Goal: Task Accomplishment & Management: Use online tool/utility

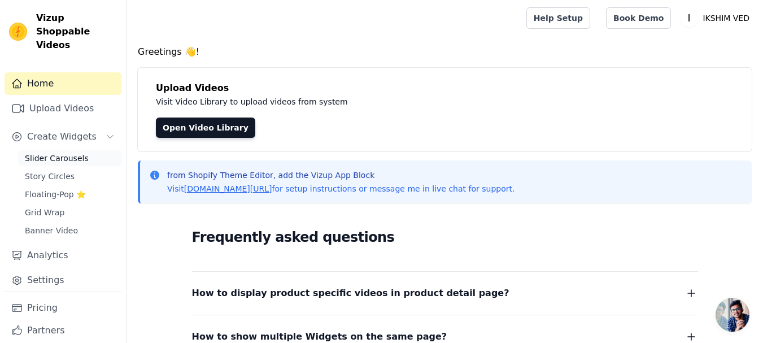
click at [57, 152] on span "Slider Carousels" at bounding box center [57, 157] width 64 height 11
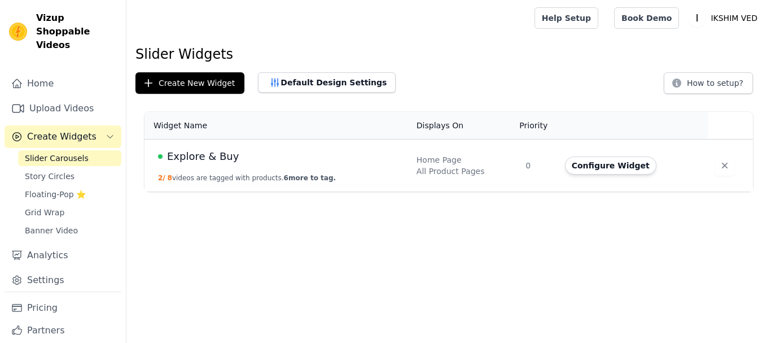
click at [203, 154] on span "Explore & Buy" at bounding box center [203, 156] width 72 height 16
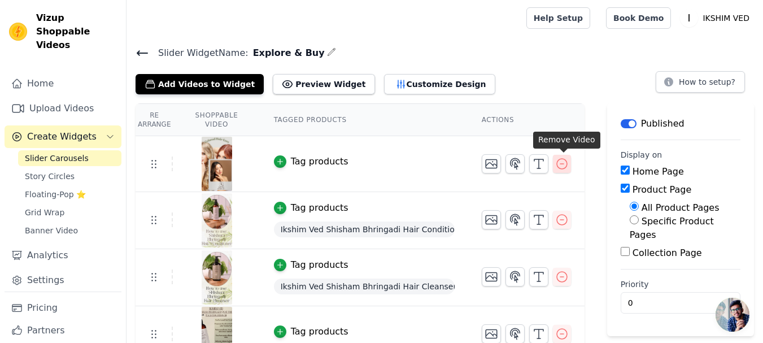
click at [557, 168] on icon "button" at bounding box center [562, 164] width 14 height 14
click at [561, 167] on icon "button" at bounding box center [562, 164] width 14 height 14
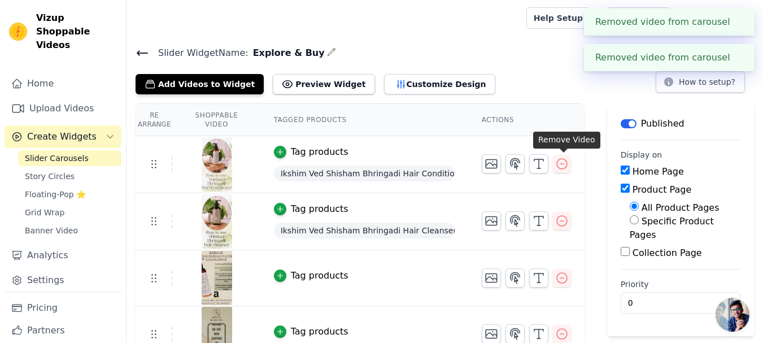
click at [561, 167] on div "Re Arrange Shoppable Video Tagged Products Actions Tag products Ikshim Ved Shis…" at bounding box center [444, 316] width 636 height 426
click at [561, 167] on icon "button" at bounding box center [562, 164] width 14 height 14
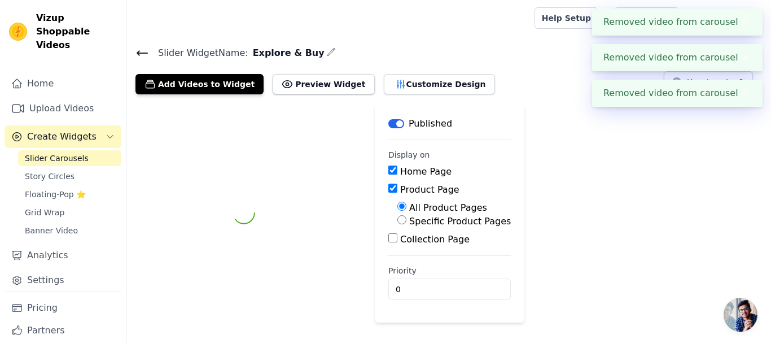
click at [562, 167] on div "Label Published Display on Home Page Product Page All Product Pages Specific Pr…" at bounding box center [448, 212] width 645 height 219
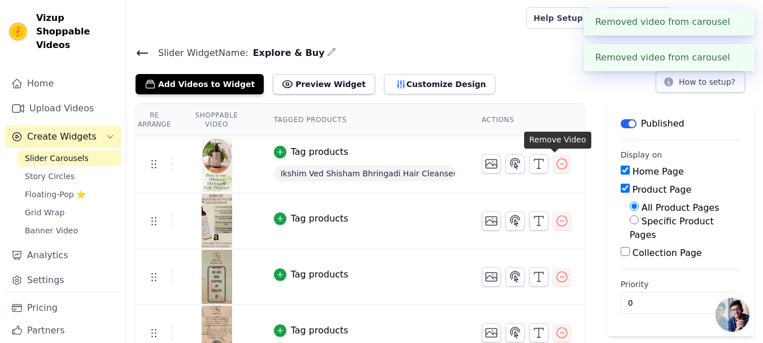
click at [562, 167] on button "button" at bounding box center [562, 164] width 18 height 18
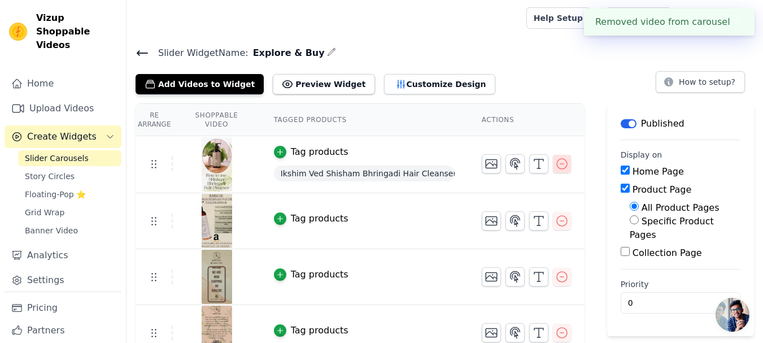
click at [558, 167] on icon "button" at bounding box center [562, 164] width 10 height 10
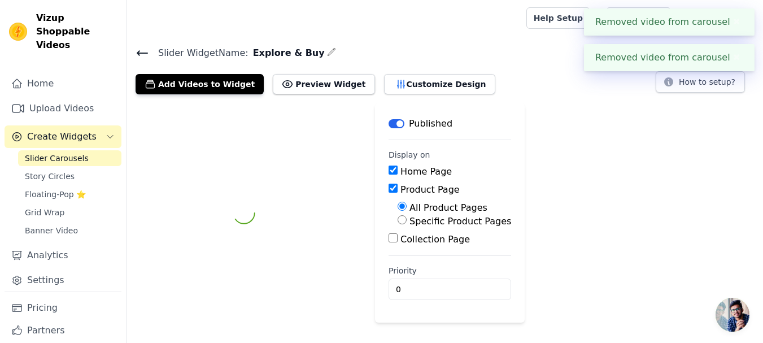
click at [558, 167] on div "Label Published Display on Home Page Product Page All Product Pages Specific Pr…" at bounding box center [444, 212] width 636 height 219
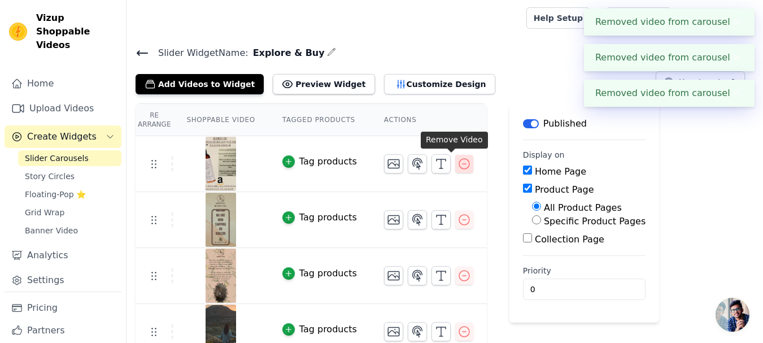
click at [457, 164] on icon "button" at bounding box center [464, 164] width 14 height 14
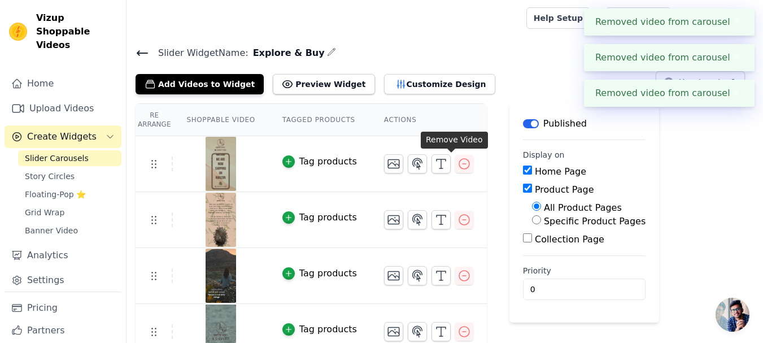
click at [459, 163] on icon "button" at bounding box center [464, 164] width 10 height 10
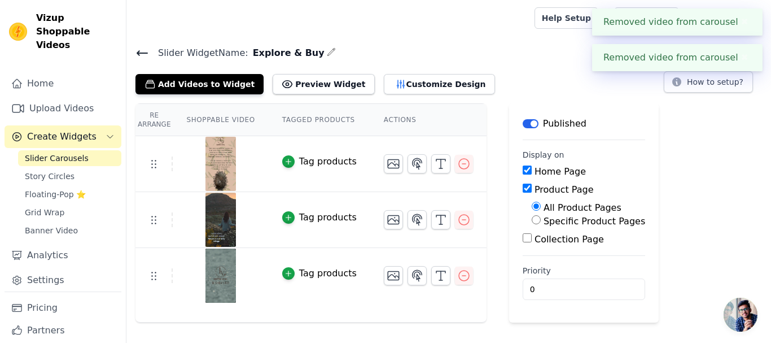
click at [459, 163] on icon "button" at bounding box center [464, 164] width 10 height 10
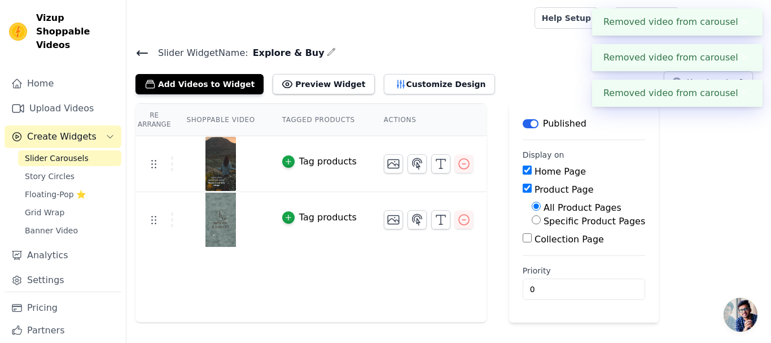
click at [459, 163] on icon "button" at bounding box center [464, 164] width 10 height 10
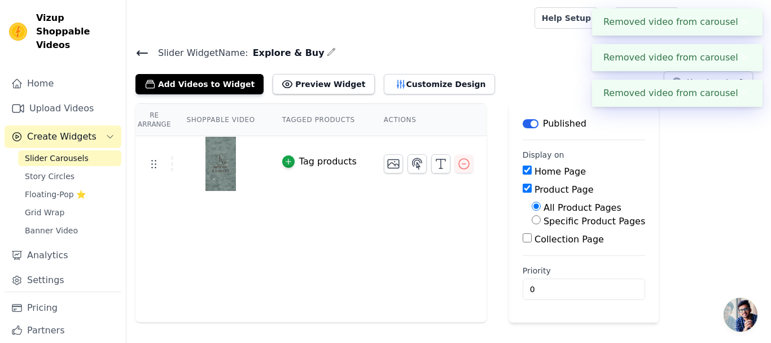
click at [459, 163] on icon "button" at bounding box center [464, 164] width 10 height 10
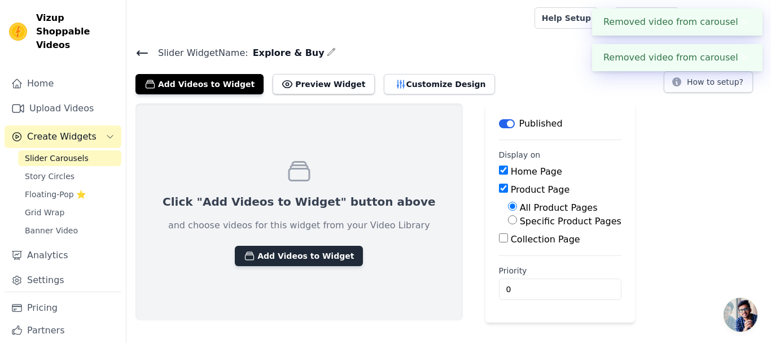
click at [297, 260] on button "Add Videos to Widget" at bounding box center [299, 256] width 128 height 20
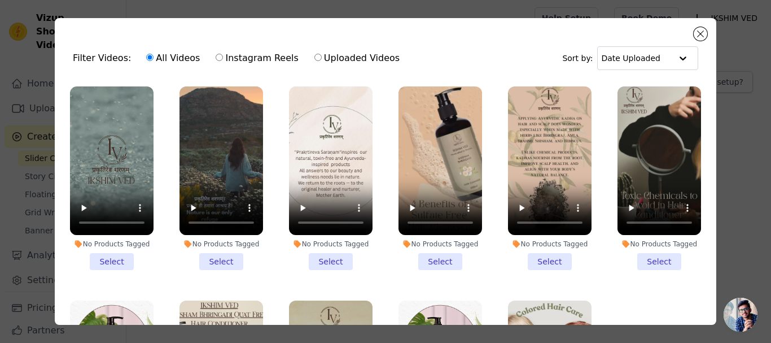
click at [253, 62] on label "Instagram Reels" at bounding box center [257, 58] width 84 height 15
click at [223, 61] on input "Instagram Reels" at bounding box center [219, 57] width 7 height 7
radio input "true"
click at [705, 36] on button "Close modal" at bounding box center [701, 34] width 14 height 14
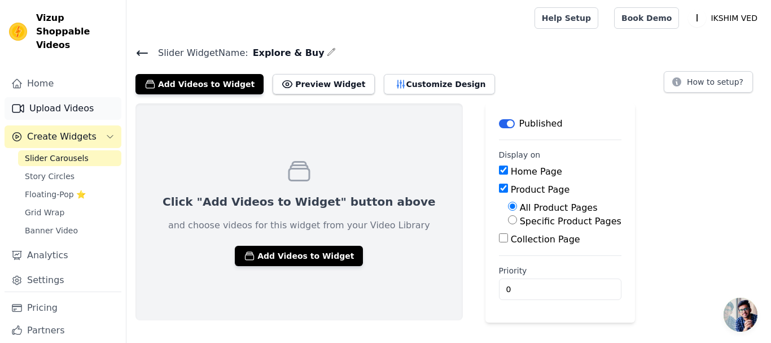
click at [66, 101] on link "Upload Videos" at bounding box center [63, 108] width 117 height 23
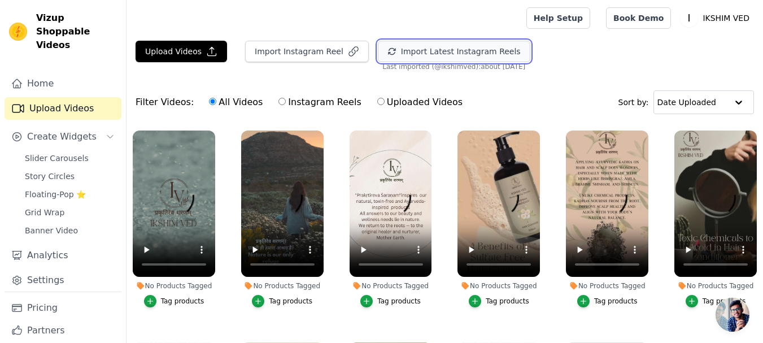
click at [444, 57] on button "Import Latest Instagram Reels" at bounding box center [454, 51] width 152 height 21
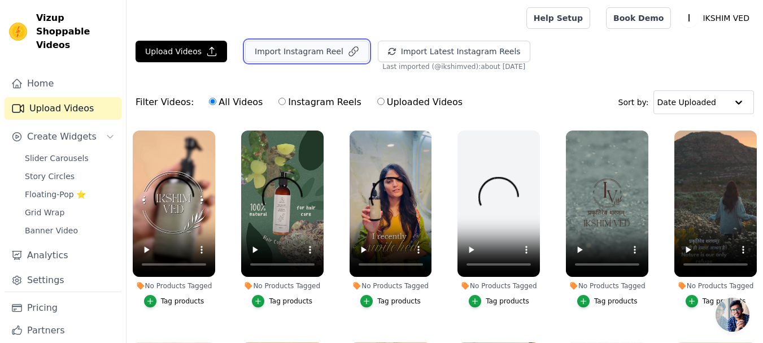
click at [270, 47] on button "Import Instagram Reel" at bounding box center [307, 51] width 124 height 21
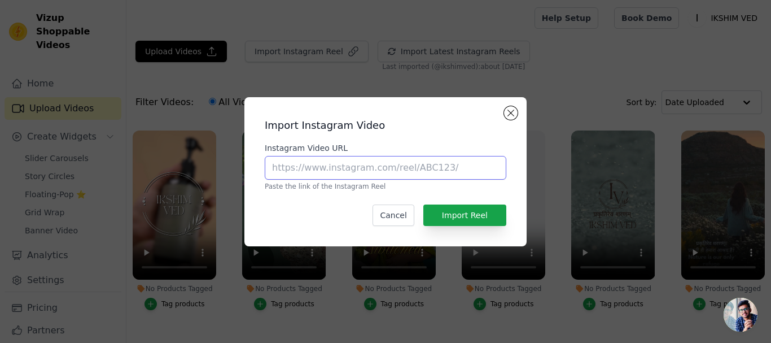
click at [406, 165] on input "Instagram Video URL" at bounding box center [386, 168] width 242 height 24
paste input "[URL][DOMAIN_NAME]"
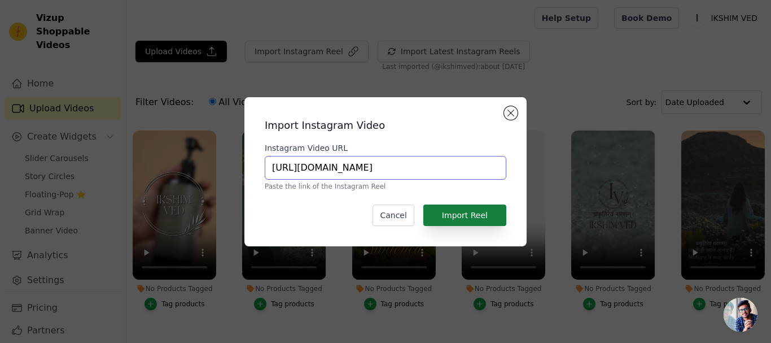
type input "[URL][DOMAIN_NAME]"
click at [474, 212] on button "Import Reel" at bounding box center [464, 214] width 83 height 21
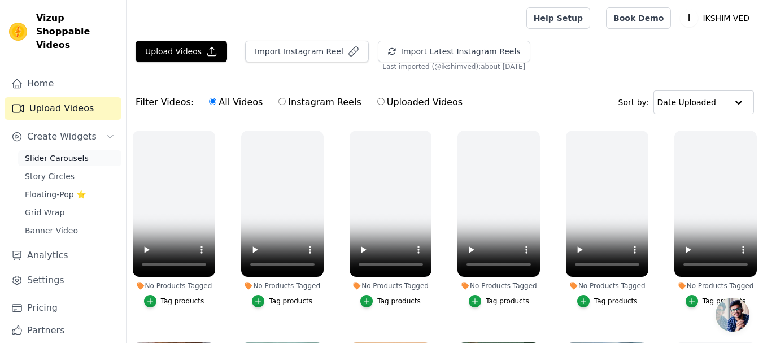
click at [71, 152] on span "Slider Carousels" at bounding box center [57, 157] width 64 height 11
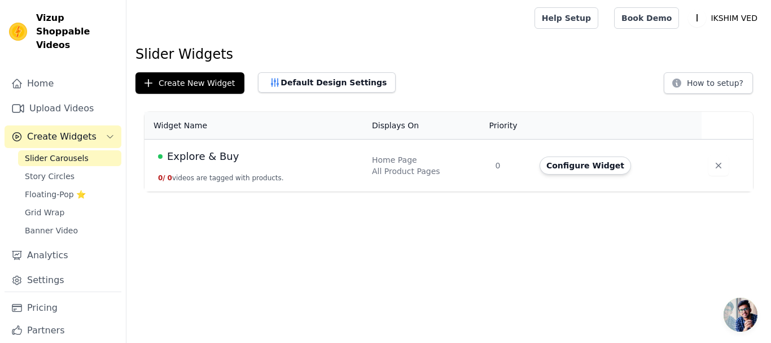
drag, startPoint x: 238, startPoint y: 163, endPoint x: 366, endPoint y: 164, distance: 128.7
click at [238, 163] on div "Explore & Buy" at bounding box center [258, 156] width 200 height 16
click at [600, 163] on button "Configure Widget" at bounding box center [585, 165] width 91 height 18
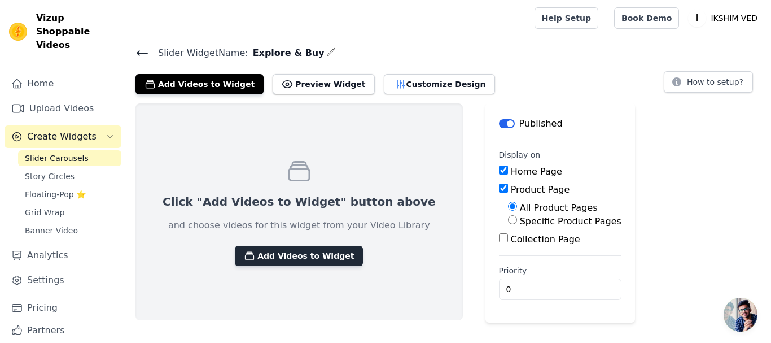
click at [299, 256] on button "Add Videos to Widget" at bounding box center [299, 256] width 128 height 20
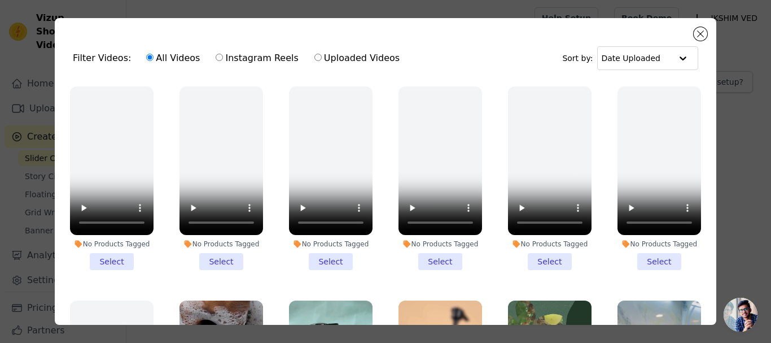
click at [119, 259] on li "No Products Tagged Select" at bounding box center [112, 177] width 84 height 183
click at [0, 0] on input "No Products Tagged Select" at bounding box center [0, 0] width 0 height 0
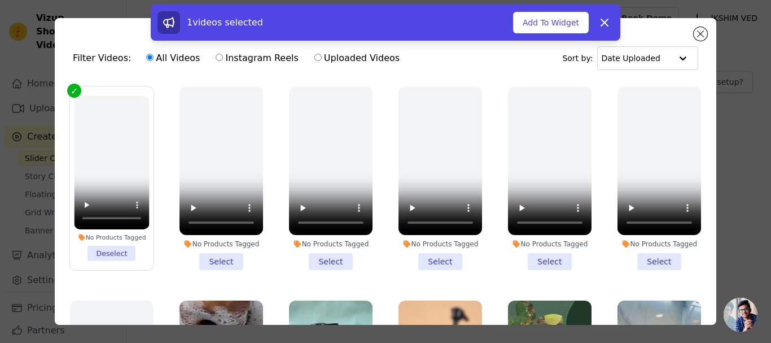
click at [211, 259] on li "No Products Tagged Select" at bounding box center [222, 177] width 84 height 183
click at [0, 0] on input "No Products Tagged Select" at bounding box center [0, 0] width 0 height 0
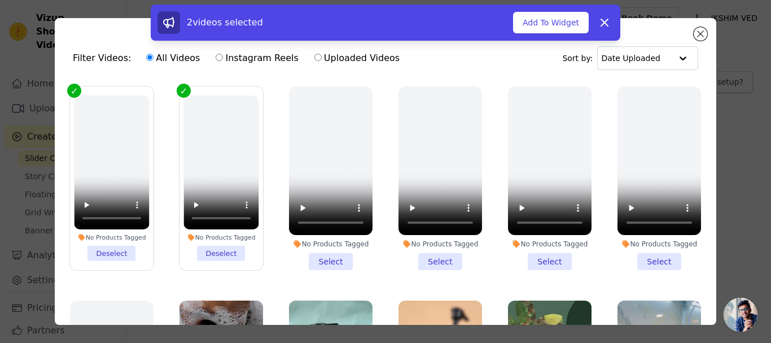
click at [319, 252] on li "No Products Tagged Select" at bounding box center [331, 177] width 84 height 183
click at [0, 0] on input "No Products Tagged Select" at bounding box center [0, 0] width 0 height 0
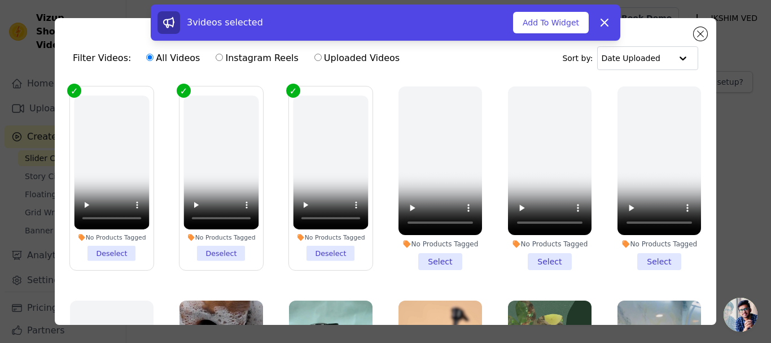
click at [325, 252] on li "No Products Tagged Deselect" at bounding box center [330, 177] width 75 height 165
click at [0, 0] on input "No Products Tagged Deselect" at bounding box center [0, 0] width 0 height 0
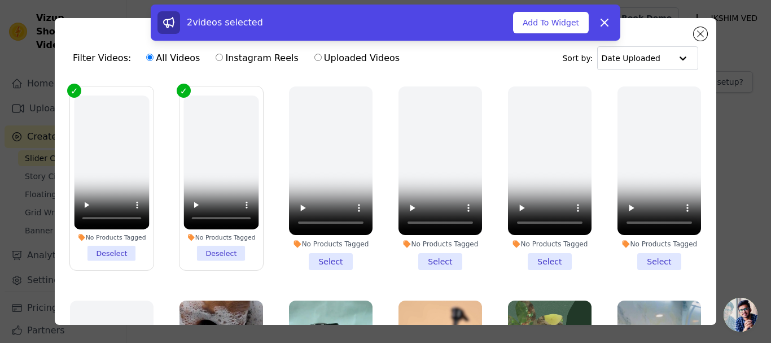
click at [120, 250] on li "No Products Tagged Deselect" at bounding box center [111, 177] width 75 height 165
click at [0, 0] on input "No Products Tagged Deselect" at bounding box center [0, 0] width 0 height 0
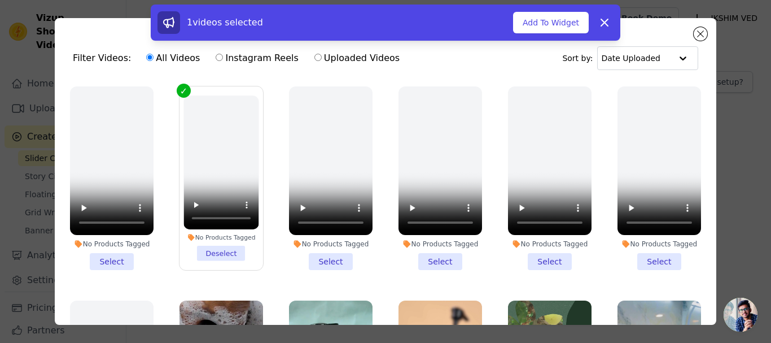
click at [210, 251] on li "No Products Tagged Deselect" at bounding box center [220, 177] width 75 height 165
click at [0, 0] on input "No Products Tagged Deselect" at bounding box center [0, 0] width 0 height 0
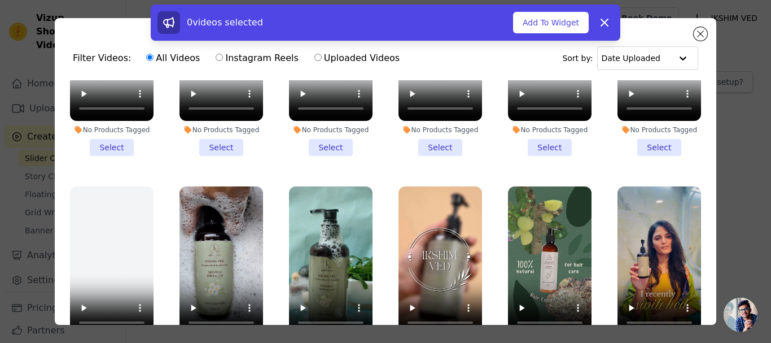
scroll to position [226, 0]
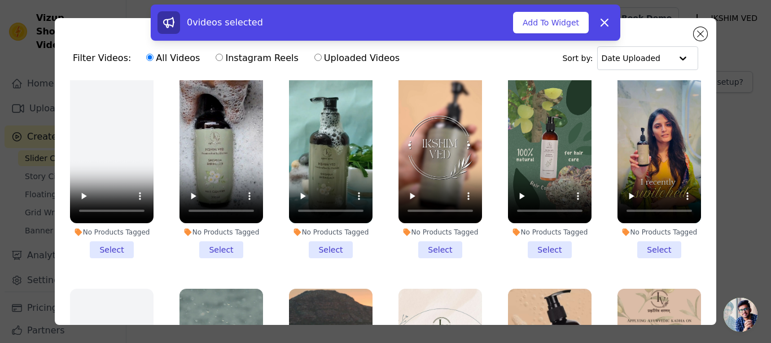
click at [642, 239] on li "No Products Tagged Select" at bounding box center [660, 166] width 84 height 183
click at [0, 0] on input "No Products Tagged Select" at bounding box center [0, 0] width 0 height 0
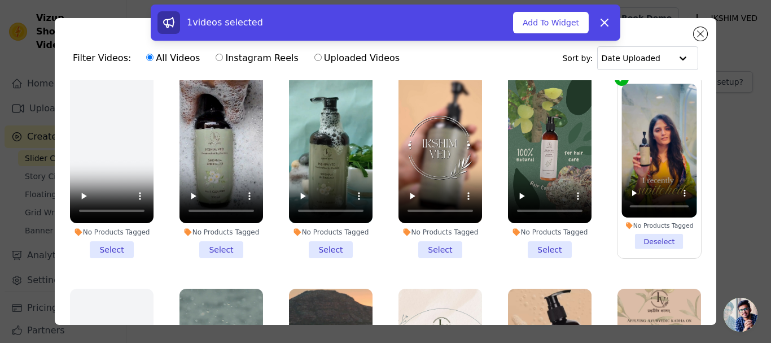
click at [547, 239] on li "No Products Tagged Select" at bounding box center [550, 166] width 84 height 183
click at [0, 0] on input "No Products Tagged Select" at bounding box center [0, 0] width 0 height 0
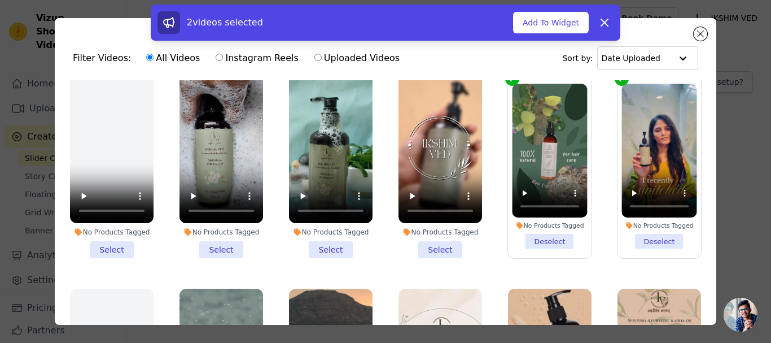
click at [438, 239] on li "No Products Tagged Select" at bounding box center [441, 166] width 84 height 183
click at [0, 0] on input "No Products Tagged Select" at bounding box center [0, 0] width 0 height 0
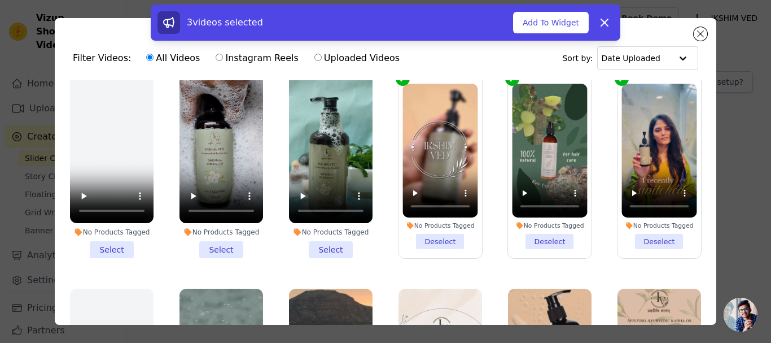
click at [316, 239] on li "No Products Tagged Select" at bounding box center [331, 166] width 84 height 183
click at [0, 0] on input "No Products Tagged Select" at bounding box center [0, 0] width 0 height 0
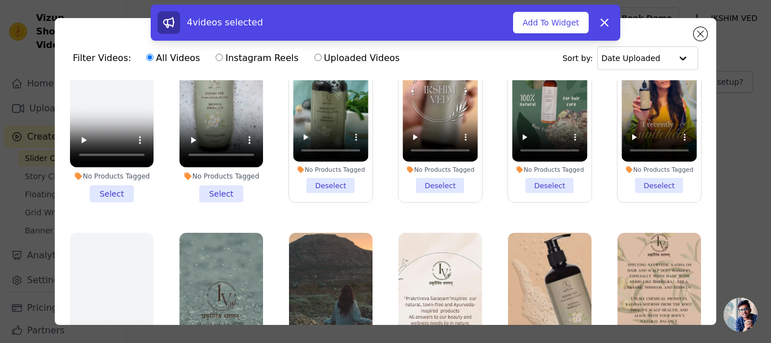
scroll to position [282, 0]
click at [216, 181] on li "No Products Tagged Select" at bounding box center [222, 109] width 84 height 183
click at [0, 0] on input "No Products Tagged Select" at bounding box center [0, 0] width 0 height 0
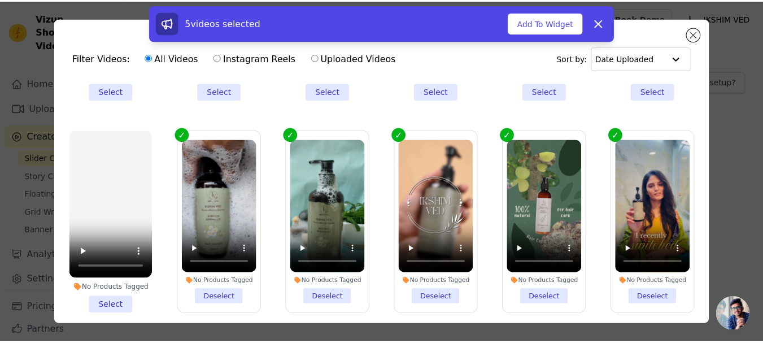
scroll to position [169, 0]
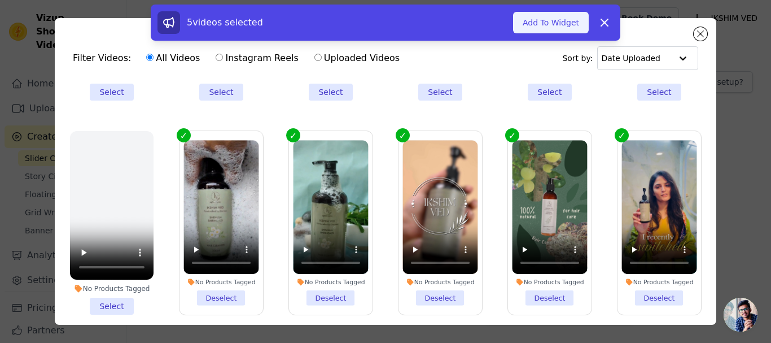
click at [551, 24] on button "Add To Widget" at bounding box center [551, 22] width 76 height 21
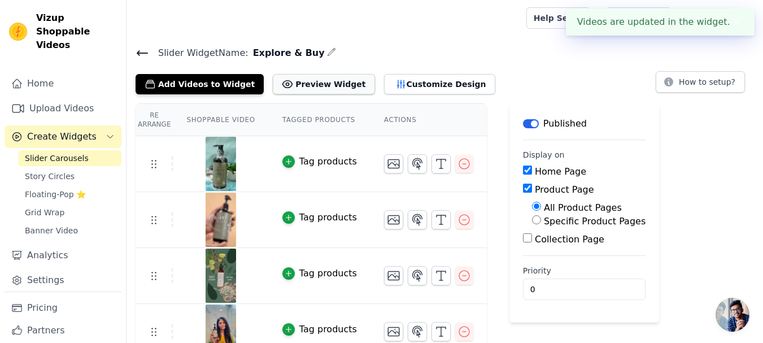
click at [314, 80] on button "Preview Widget" at bounding box center [324, 84] width 102 height 20
